Goal: Task Accomplishment & Management: Manage account settings

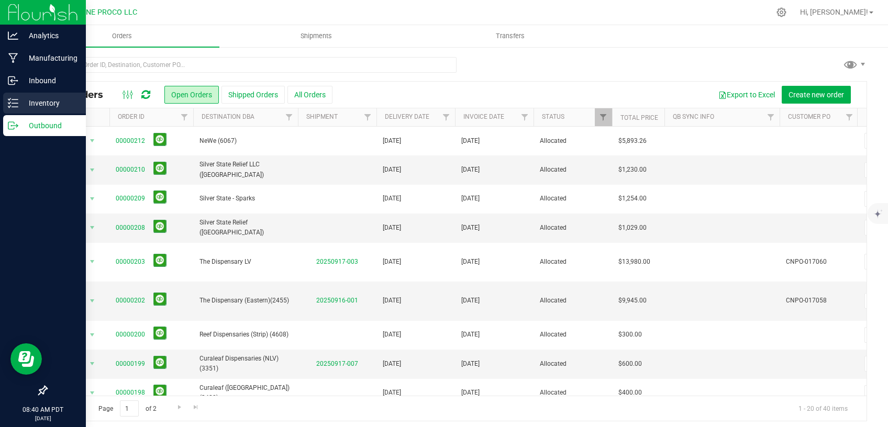
click at [17, 101] on icon at bounding box center [13, 103] width 10 height 10
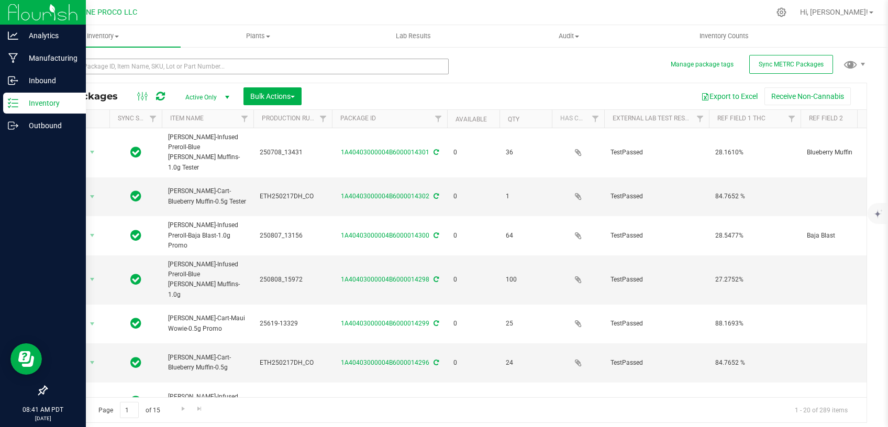
type input "[DATE]"
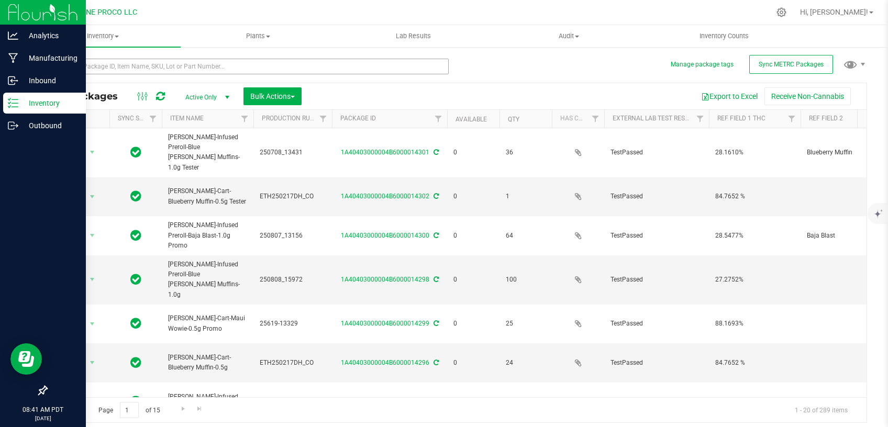
type input "[DATE]"
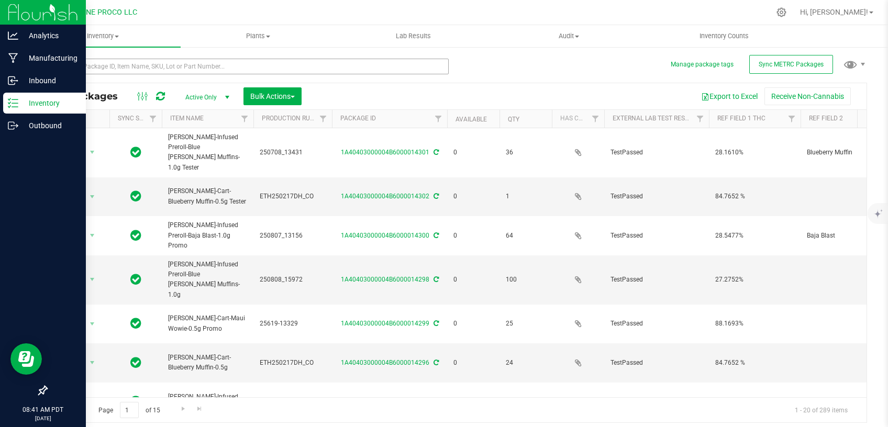
type input "[DATE]"
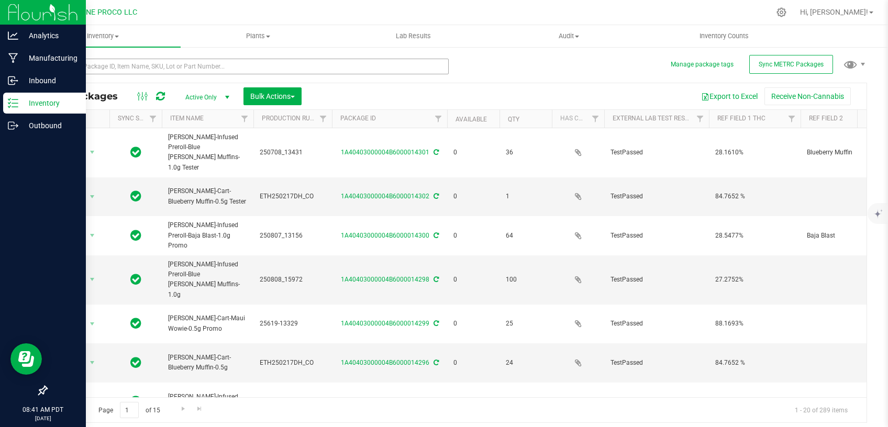
type input "[DATE]"
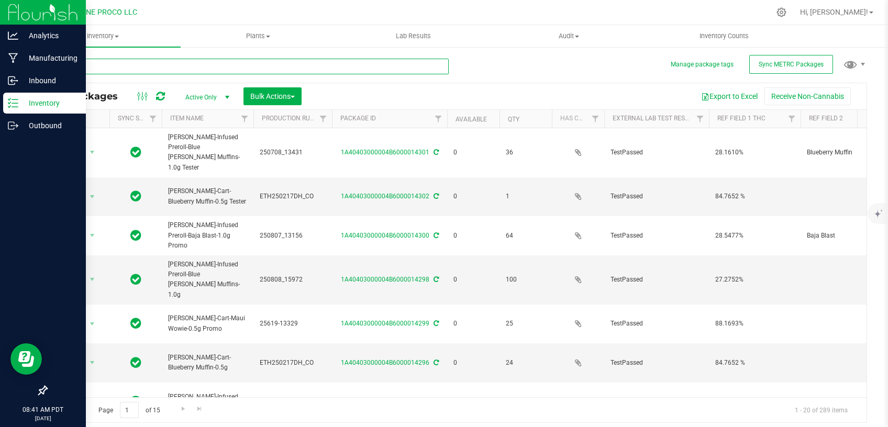
click at [338, 66] on input "text" at bounding box center [247, 67] width 403 height 16
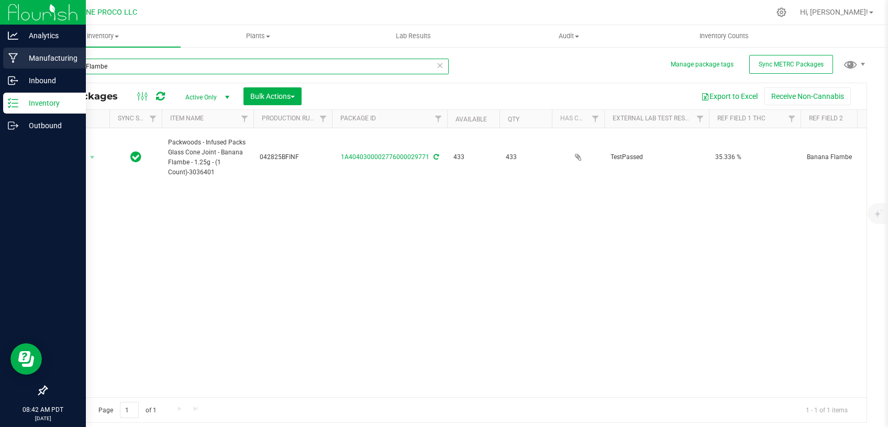
drag, startPoint x: 110, startPoint y: 63, endPoint x: 7, endPoint y: 66, distance: 102.7
click at [46, 66] on input "Banana Flambe" at bounding box center [247, 67] width 403 height 16
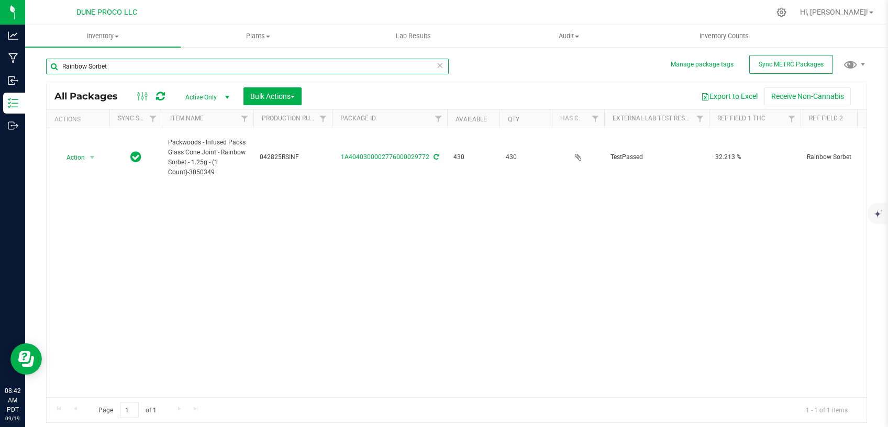
type input "Rainbow Sorbet"
click at [437, 67] on icon at bounding box center [439, 65] width 7 height 13
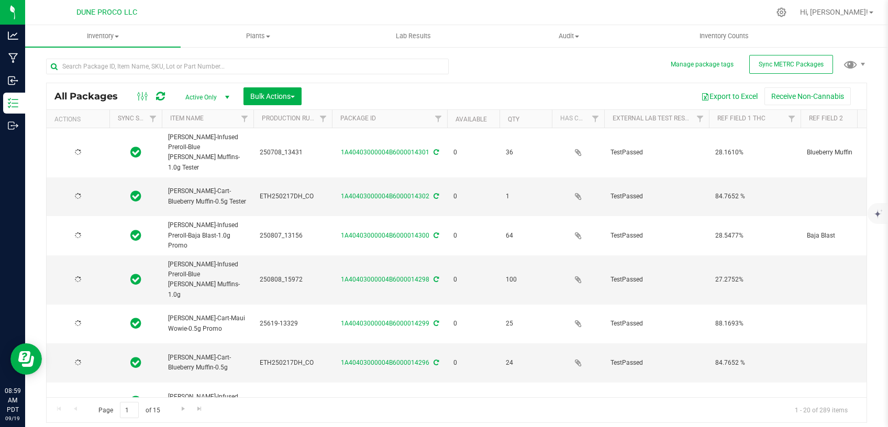
type input "[DATE]"
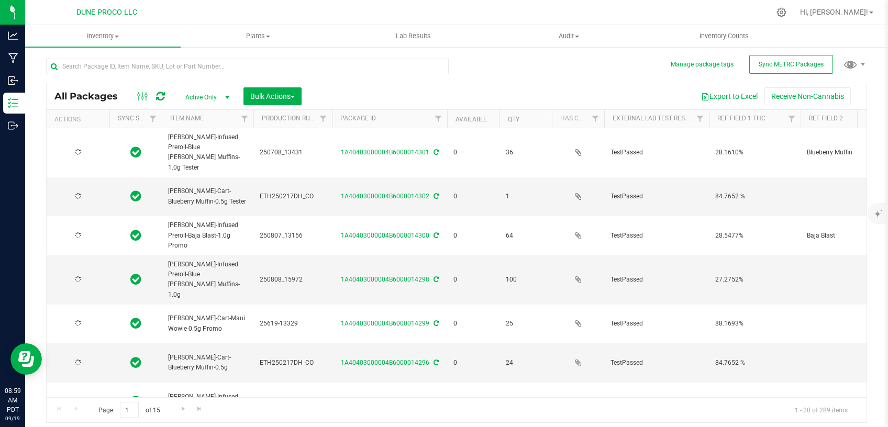
type input "[DATE]"
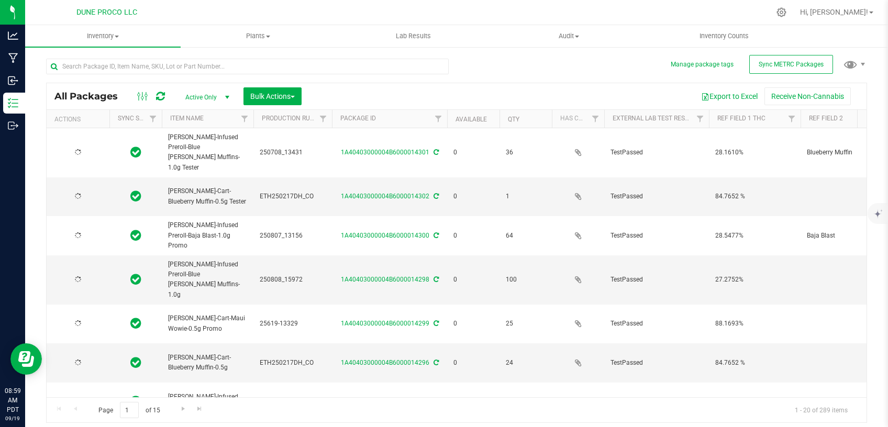
type input "[DATE]"
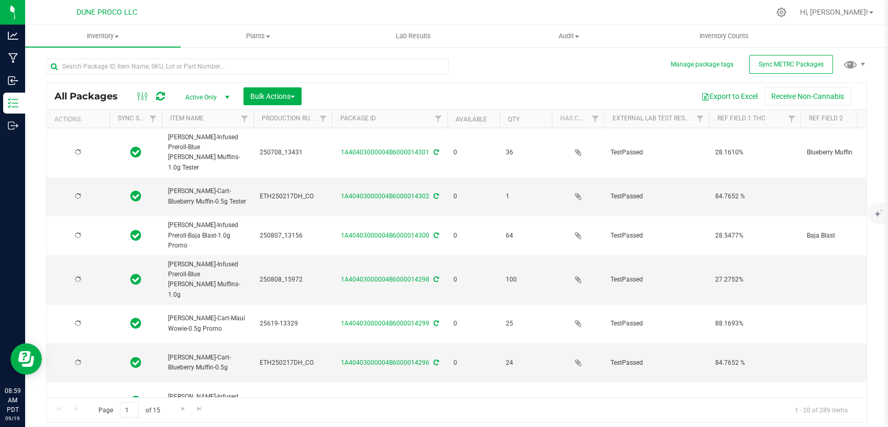
type input "[DATE]"
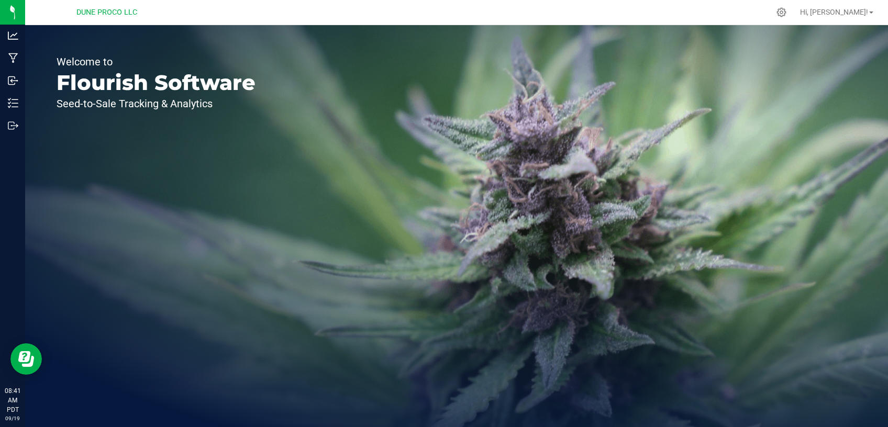
click at [787, 14] on icon at bounding box center [782, 12] width 10 height 10
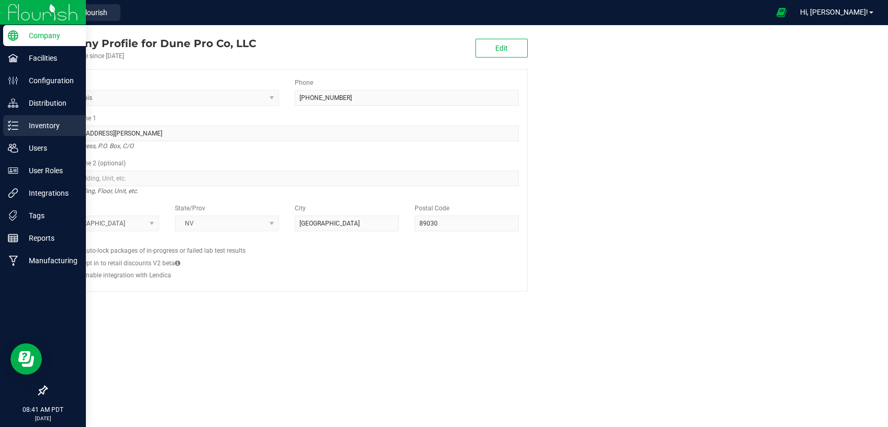
click at [37, 123] on p "Inventory" at bounding box center [49, 125] width 63 height 13
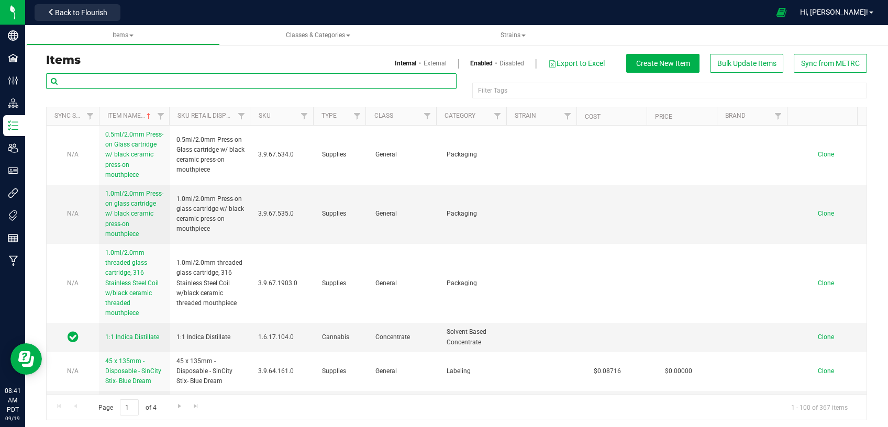
click at [175, 83] on input "text" at bounding box center [251, 81] width 411 height 16
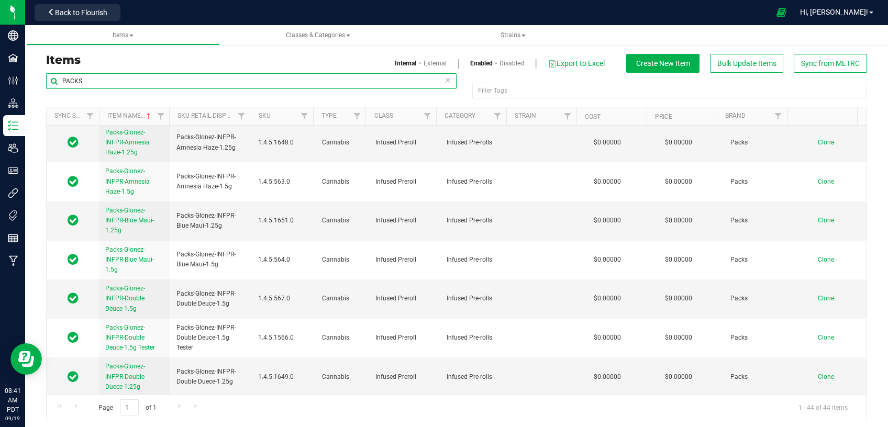
scroll to position [799, 0]
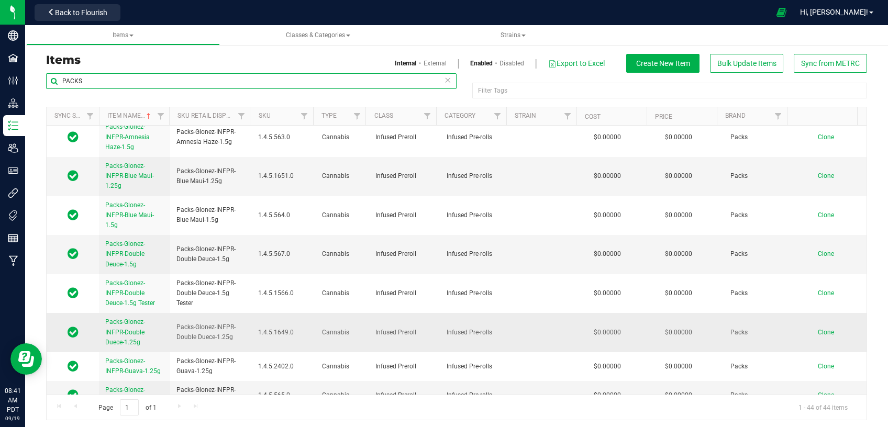
type input "PACKS"
drag, startPoint x: 230, startPoint y: 285, endPoint x: 176, endPoint y: 273, distance: 55.8
click at [176, 323] on span "Packs-Glonez-INFPR-Double Duece-1.25g" at bounding box center [210, 333] width 69 height 20
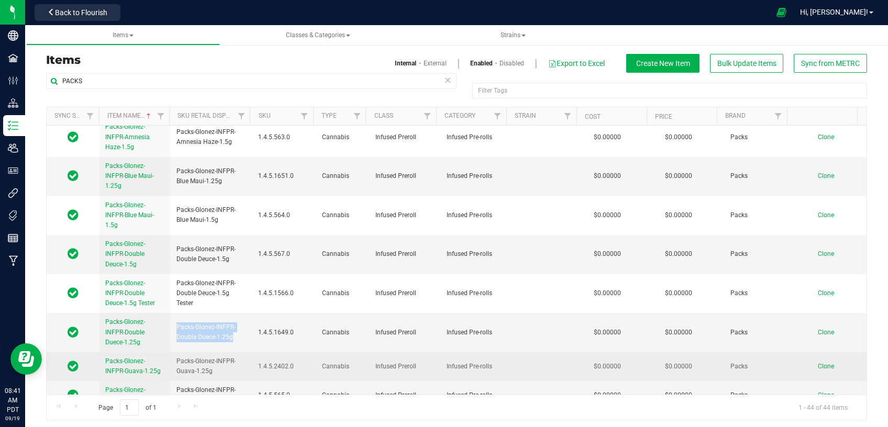
copy span "Packs-Glonez-INFPR-Double Duece-1.25g"
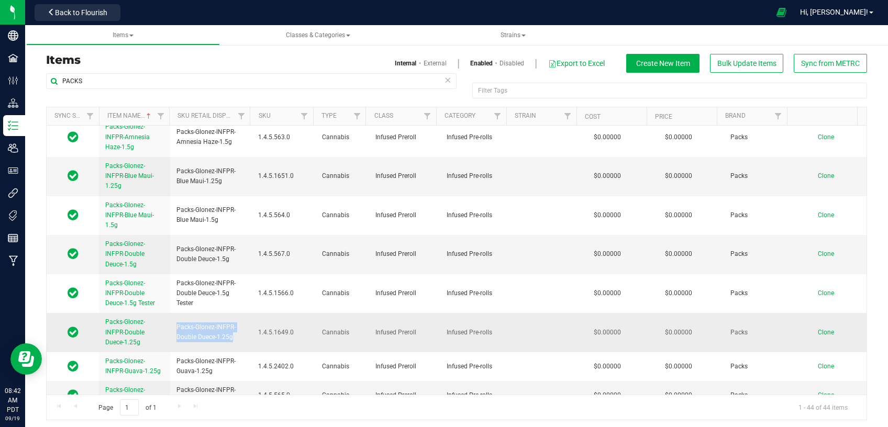
click at [818, 329] on span "Clone" at bounding box center [826, 332] width 16 height 7
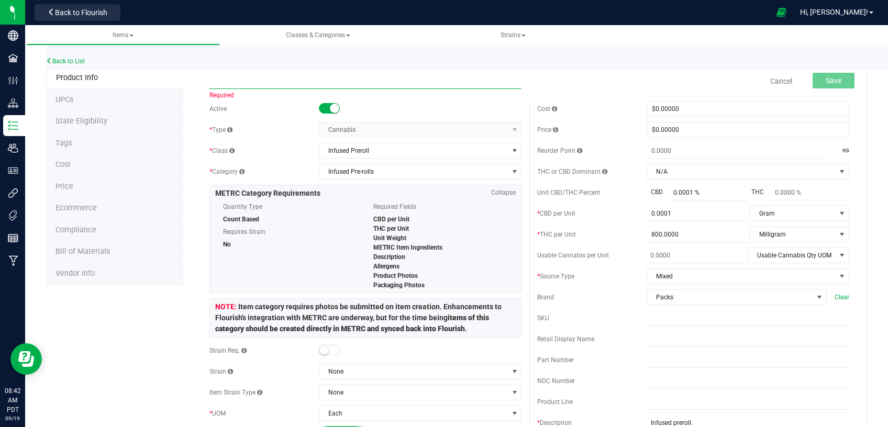
paste input "Packs-Glonez-INFPR-Banana Flambe-1.25g"
type input "Packs-Glonez-INFPR-Banana Flambe-1.25g"
click at [828, 78] on span "Save" at bounding box center [834, 80] width 16 height 8
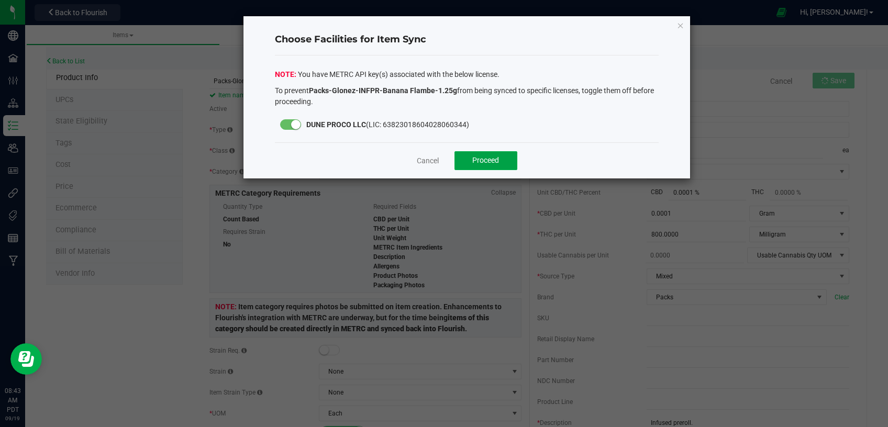
click at [494, 152] on button "Proceed" at bounding box center [486, 160] width 63 height 19
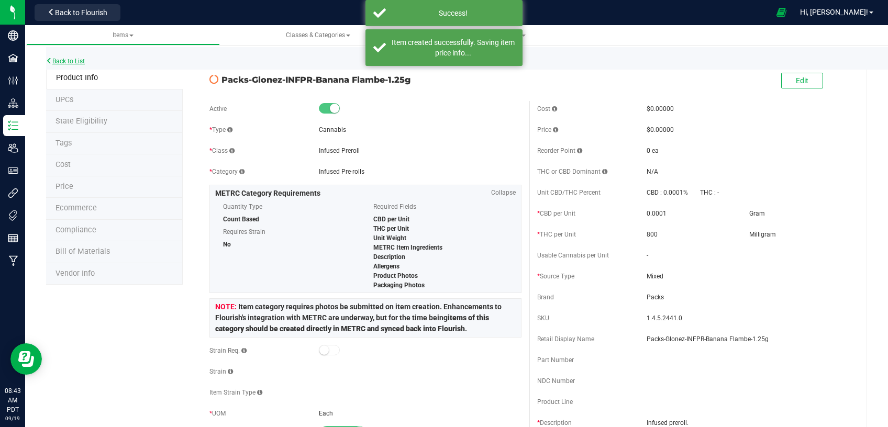
click at [65, 59] on link "Back to List" at bounding box center [65, 61] width 39 height 7
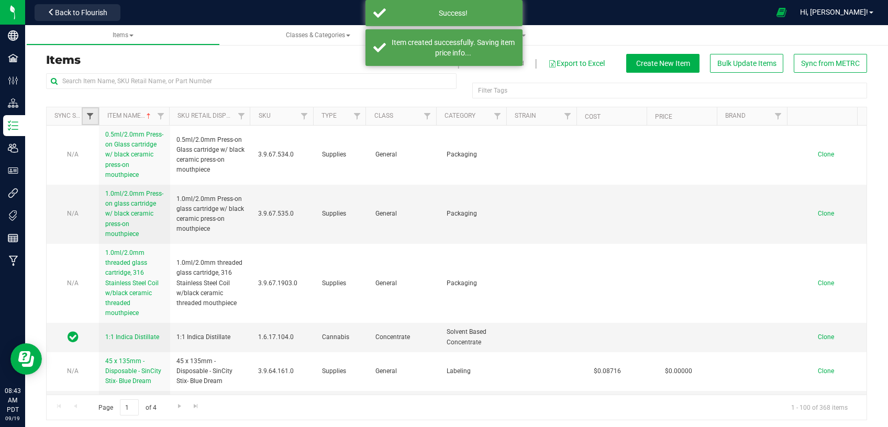
click at [88, 120] on span "Filter" at bounding box center [90, 116] width 8 height 8
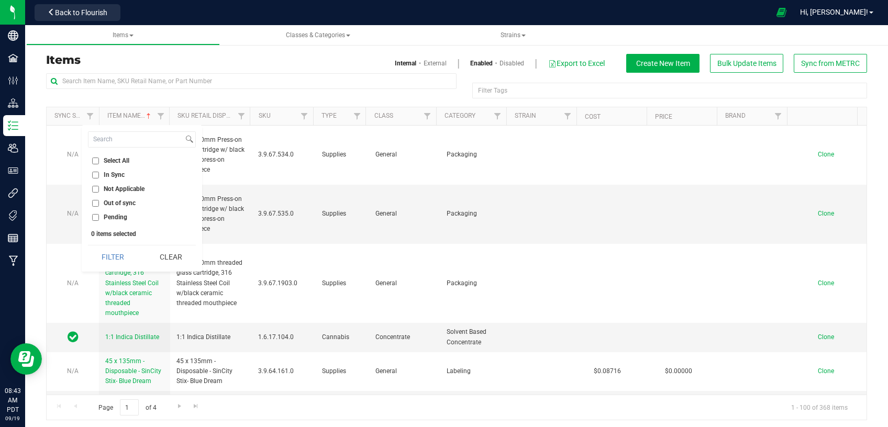
click at [97, 205] on input "Out of sync" at bounding box center [95, 203] width 7 height 7
checkbox input "true"
click at [113, 268] on button "Filter" at bounding box center [113, 257] width 50 height 23
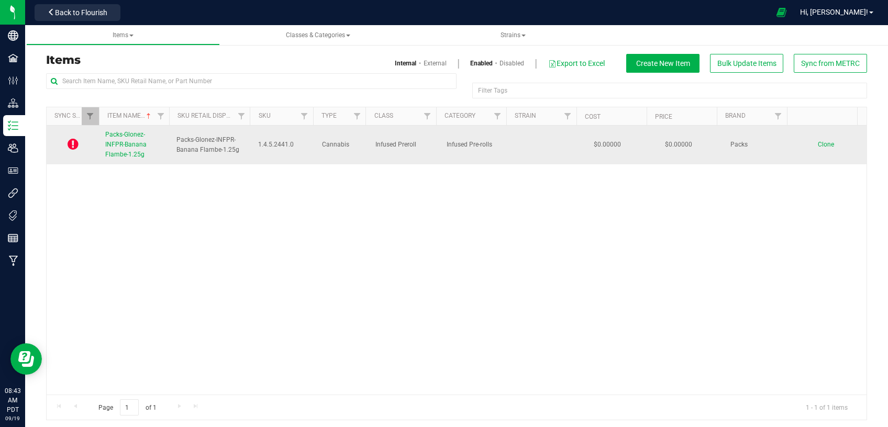
click at [818, 146] on span "Clone" at bounding box center [826, 144] width 16 height 7
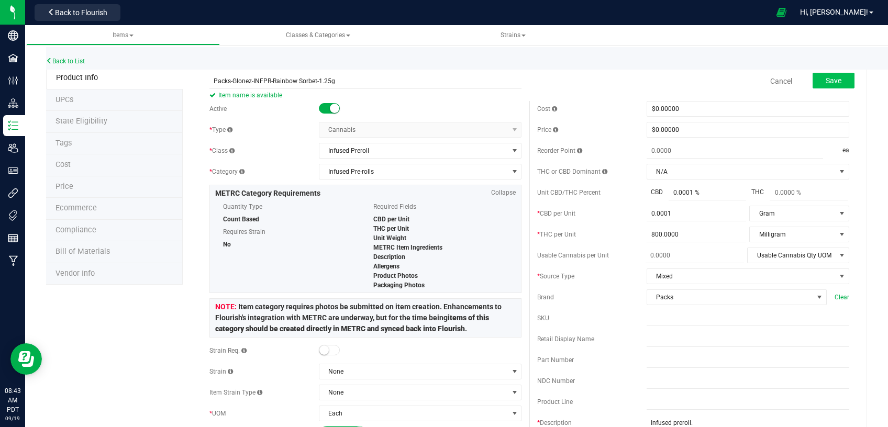
type input "Packs-Glonez-INFPR-Rainbow Sorbet-1.25g"
click at [818, 85] on button "Save" at bounding box center [834, 81] width 42 height 16
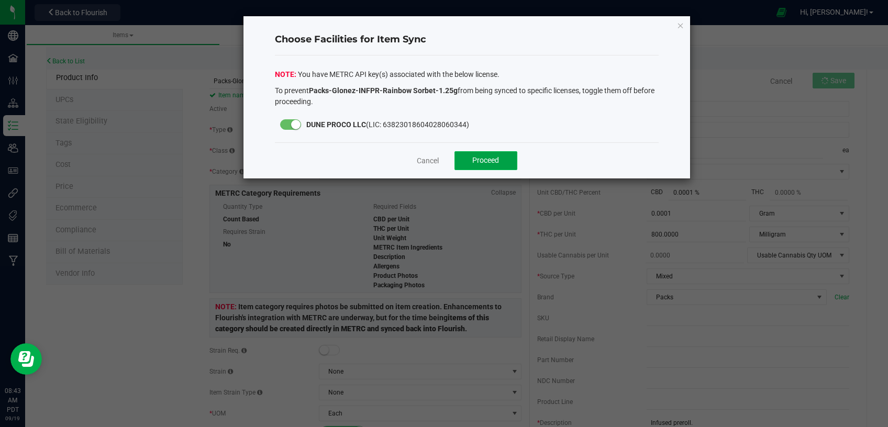
click at [471, 161] on button "Proceed" at bounding box center [486, 160] width 63 height 19
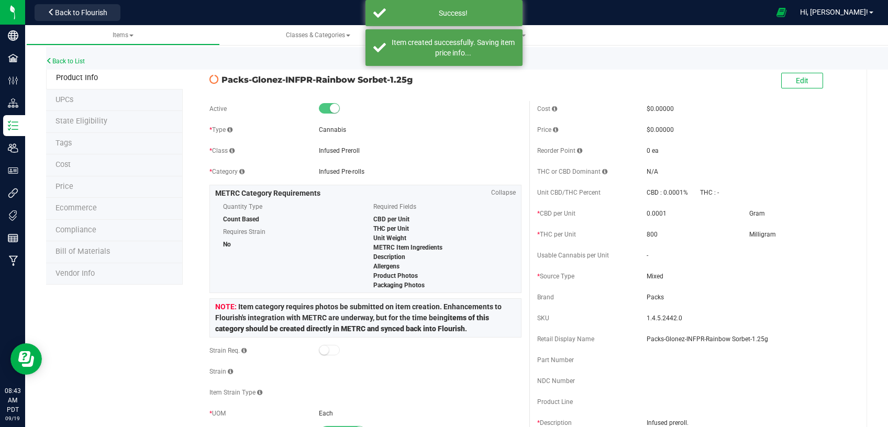
click at [68, 58] on div "Back to List" at bounding box center [490, 58] width 888 height 23
click at [68, 62] on link "Back to List" at bounding box center [65, 61] width 39 height 7
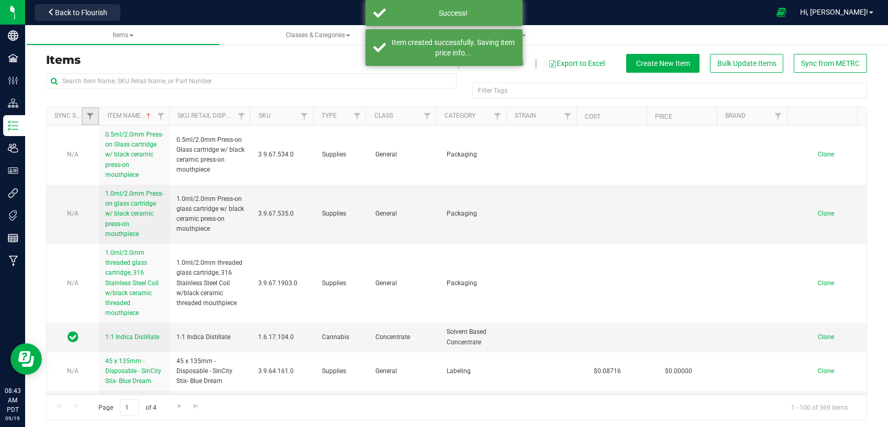
click at [93, 118] on span "Filter" at bounding box center [90, 116] width 8 height 8
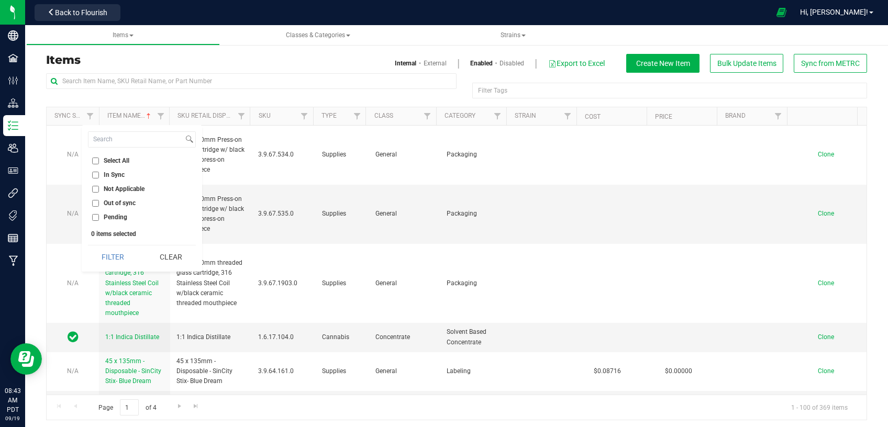
click at [96, 205] on input "Out of sync" at bounding box center [95, 203] width 7 height 7
checkbox input "true"
click at [123, 256] on button "Filter" at bounding box center [113, 257] width 50 height 23
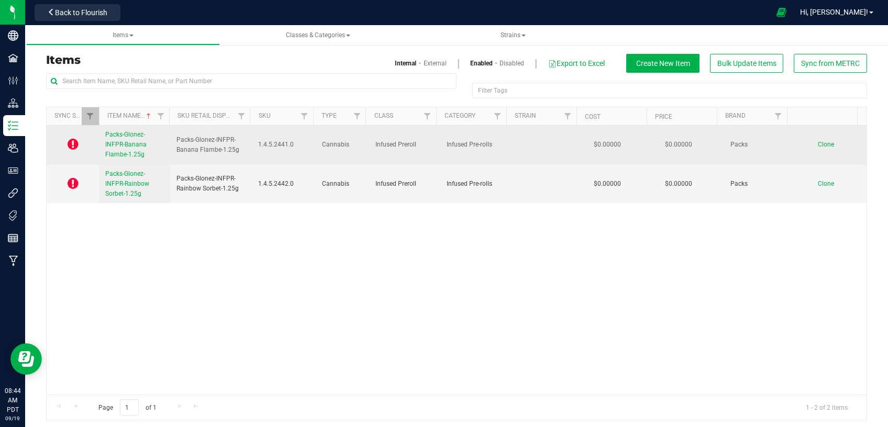
click at [120, 154] on span "Packs-Glonez-INFPR-Banana Flambe-1.25g" at bounding box center [125, 144] width 41 height 27
drag, startPoint x: 236, startPoint y: 151, endPoint x: 174, endPoint y: 140, distance: 63.2
click at [174, 140] on td "Packs-Glonez-INFPR-Banana Flambe-1.25g" at bounding box center [211, 145] width 82 height 39
copy span "Packs-Glonez-INFPR-Banana Flambe-1.25g"
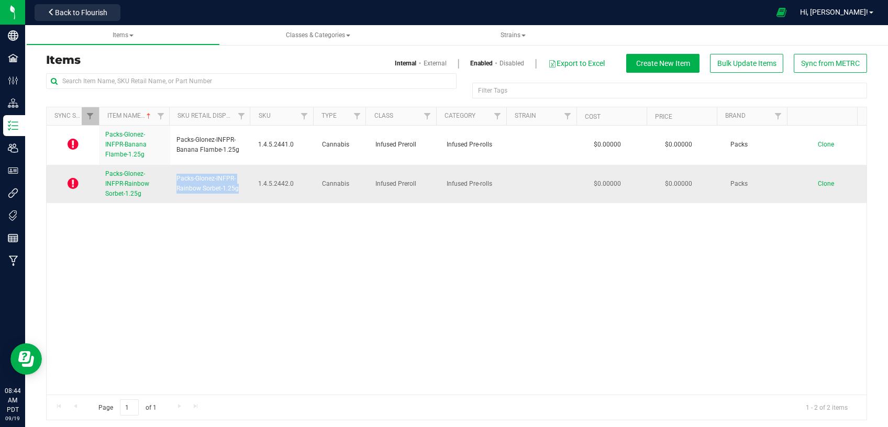
drag, startPoint x: 236, startPoint y: 189, endPoint x: 173, endPoint y: 181, distance: 63.8
click at [173, 181] on td "Packs-Glonez-INFPR-Rainbow Sorbet-1.25g" at bounding box center [211, 184] width 82 height 39
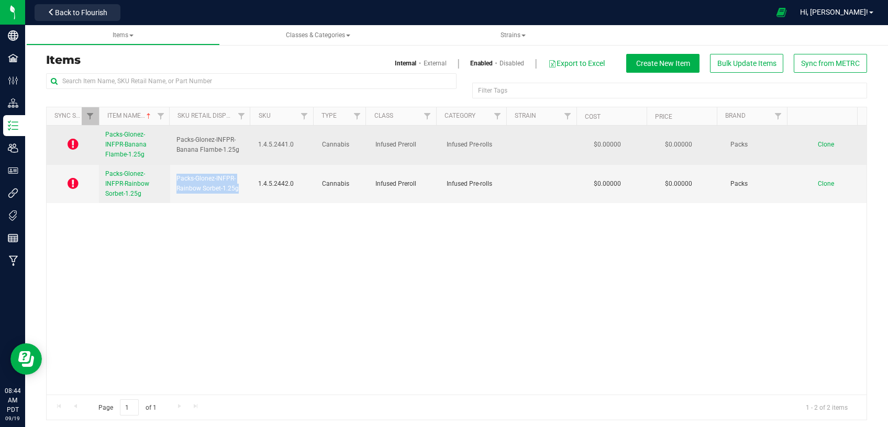
copy span "Packs-Glonez-INFPR-Rainbow Sorbet-1.25g"
click at [133, 152] on span "Packs-Glonez-INFPR-Banana Flambe-1.25g" at bounding box center [125, 144] width 41 height 27
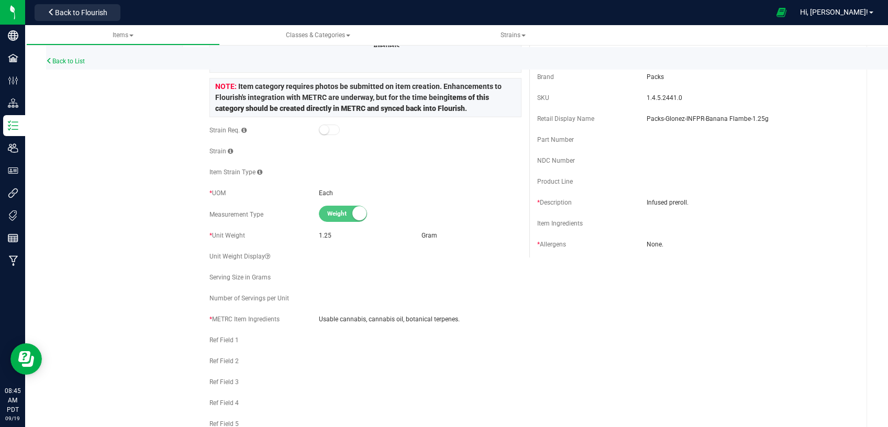
scroll to position [222, 0]
drag, startPoint x: 455, startPoint y: 317, endPoint x: 305, endPoint y: 322, distance: 149.8
click at [305, 322] on div "* METRC Item Ingredients Usable cannabis, cannabis oil, botanical terpenes." at bounding box center [365, 318] width 312 height 16
copy div "Usable cannabis, cannabis oil, botanical terpenes."
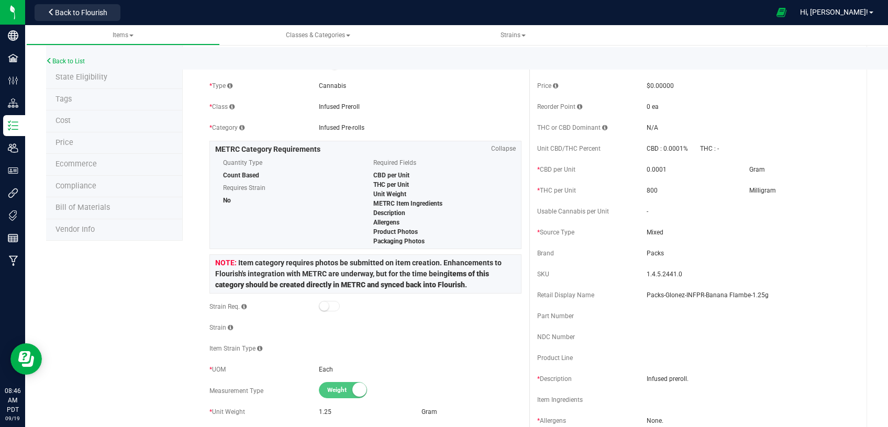
scroll to position [0, 0]
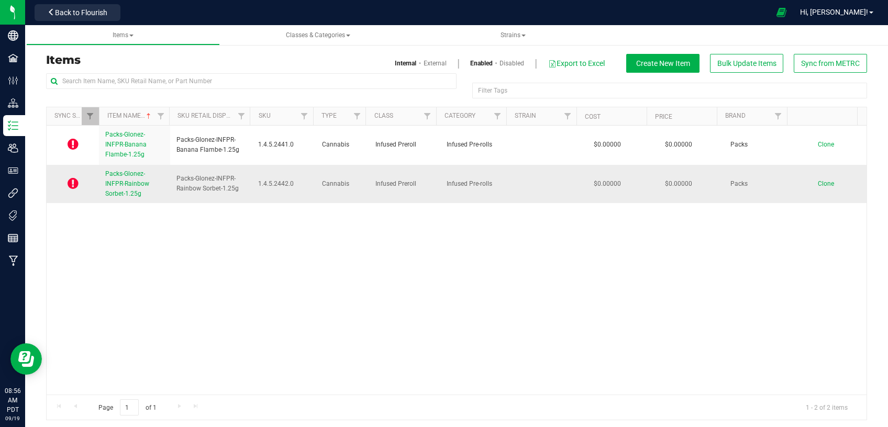
click at [116, 186] on span "Packs-Glonez-INFPR-Rainbow Sorbet-1.25g" at bounding box center [127, 183] width 44 height 27
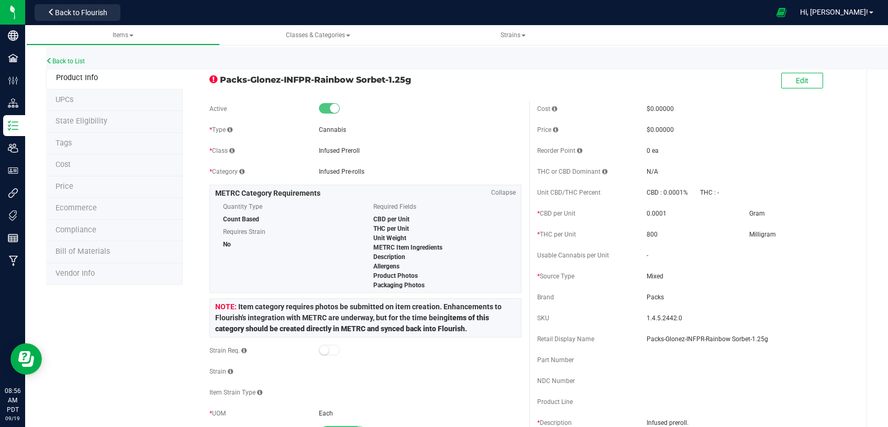
click at [91, 119] on span "State Eligibility" at bounding box center [82, 121] width 52 height 9
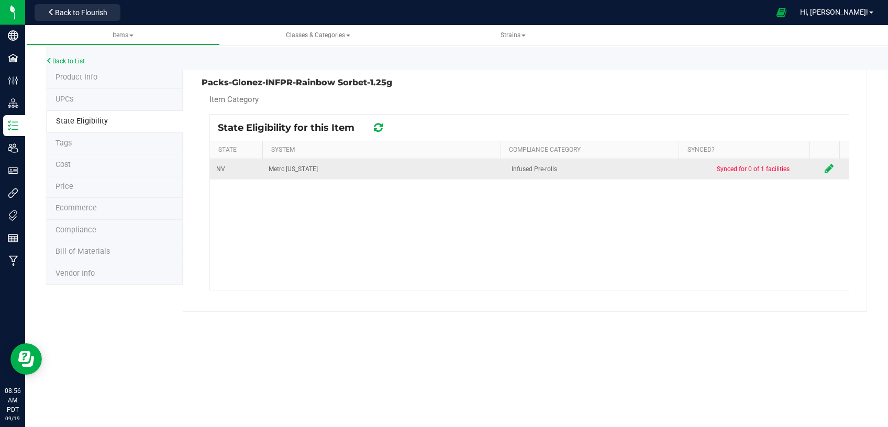
click at [825, 166] on icon at bounding box center [829, 168] width 9 height 10
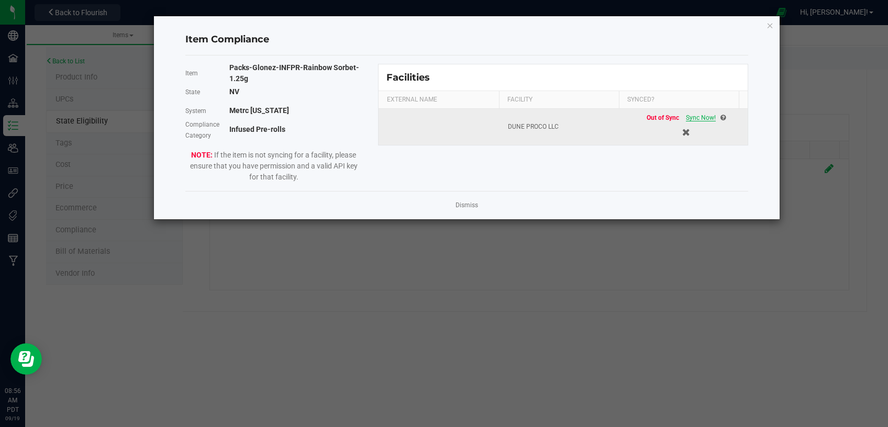
click at [700, 118] on span "Sync Now!" at bounding box center [701, 117] width 30 height 7
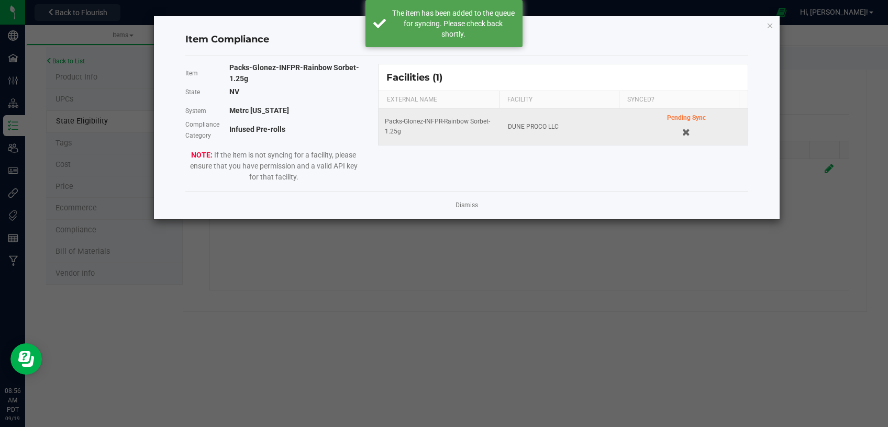
click at [767, 22] on div "Item Compliance Item Packs-Glonez-INFPR-Rainbow Sorbet-1.25g State NV System Me…" at bounding box center [467, 117] width 626 height 203
drag, startPoint x: 768, startPoint y: 23, endPoint x: 563, endPoint y: 33, distance: 204.5
click at [768, 24] on icon "Close modal" at bounding box center [770, 25] width 7 height 13
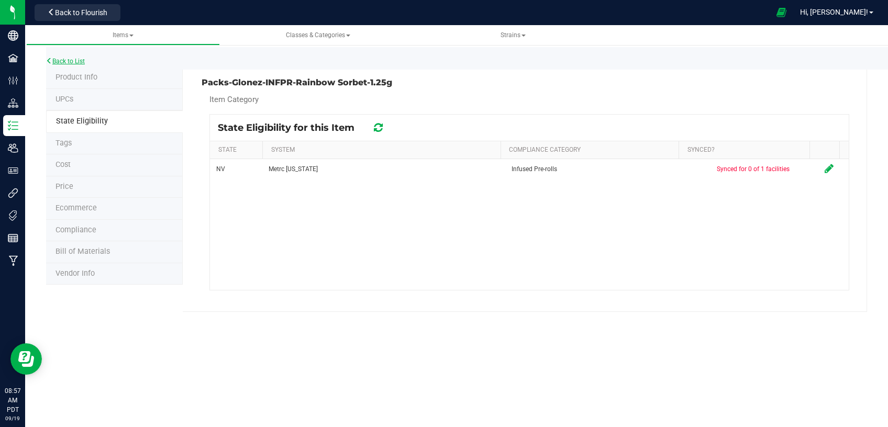
click at [69, 61] on link "Back to List" at bounding box center [65, 61] width 39 height 7
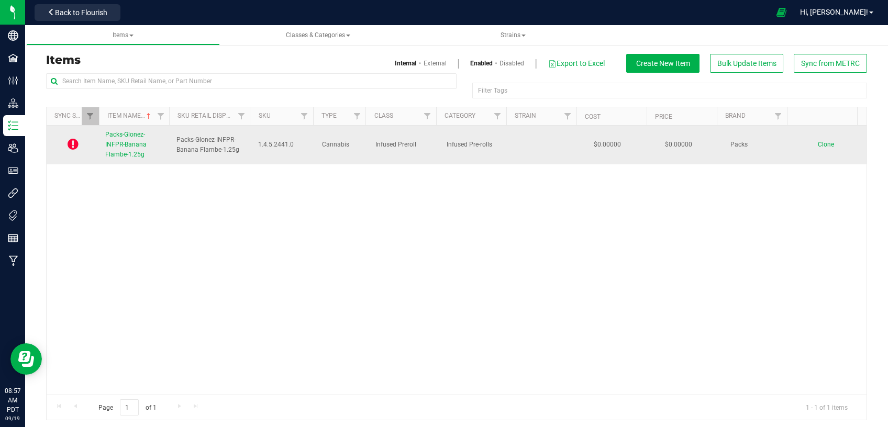
click at [124, 142] on span "Packs-Glonez-INFPR-Banana Flambe-1.25g" at bounding box center [125, 144] width 41 height 27
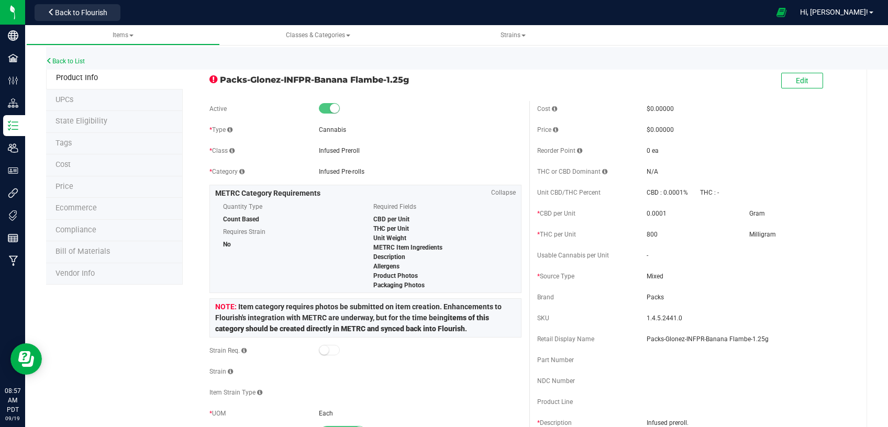
click at [102, 123] on span "State Eligibility" at bounding box center [82, 121] width 52 height 9
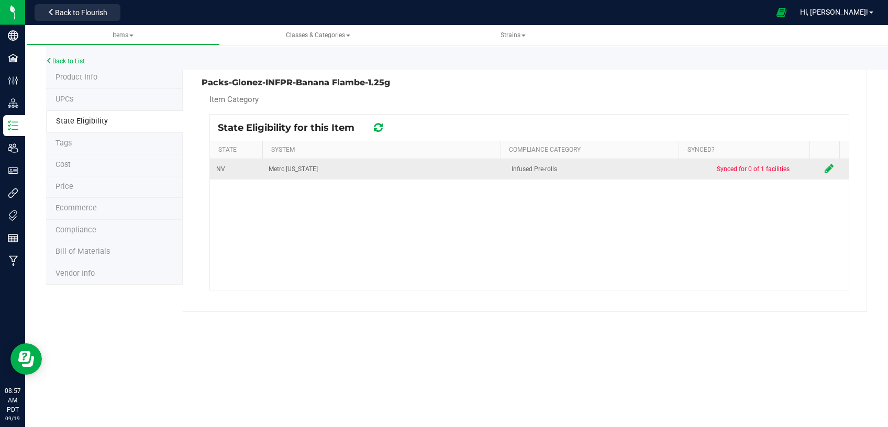
click at [825, 169] on icon at bounding box center [829, 168] width 9 height 10
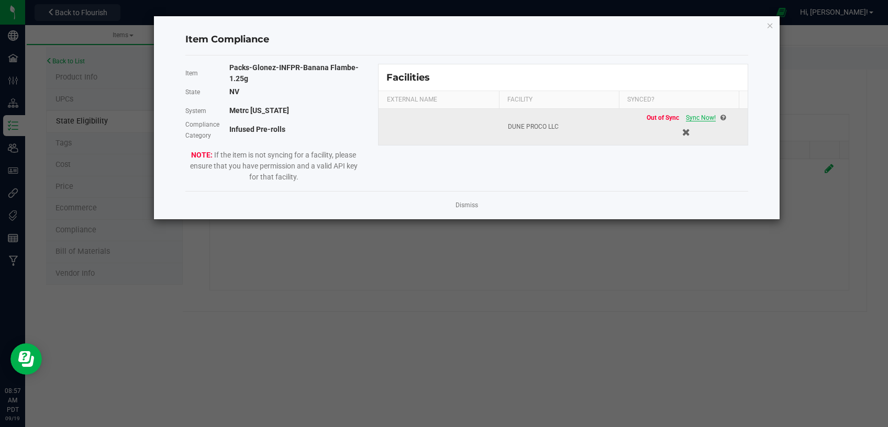
click at [690, 118] on span "Sync Now!" at bounding box center [701, 117] width 30 height 7
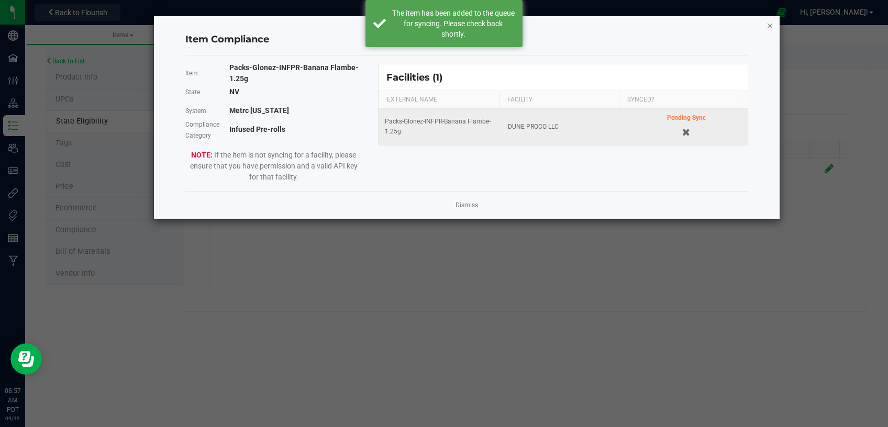
click at [771, 24] on icon "Close modal" at bounding box center [770, 25] width 7 height 13
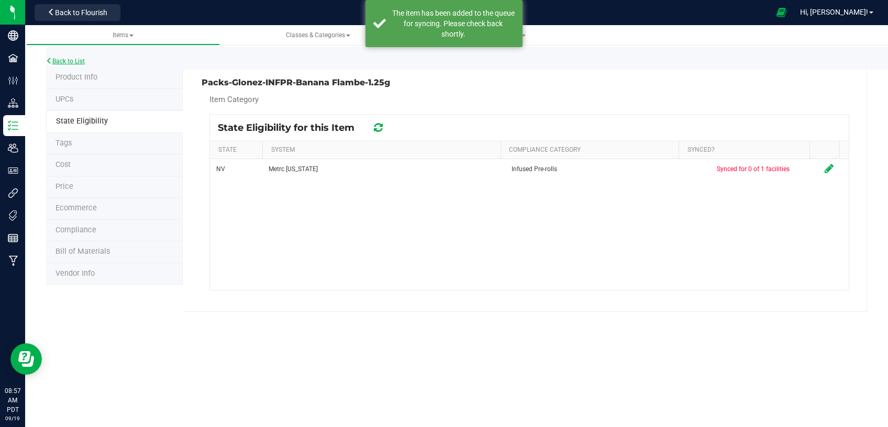
click at [71, 61] on link "Back to List" at bounding box center [65, 61] width 39 height 7
